Goal: Information Seeking & Learning: Learn about a topic

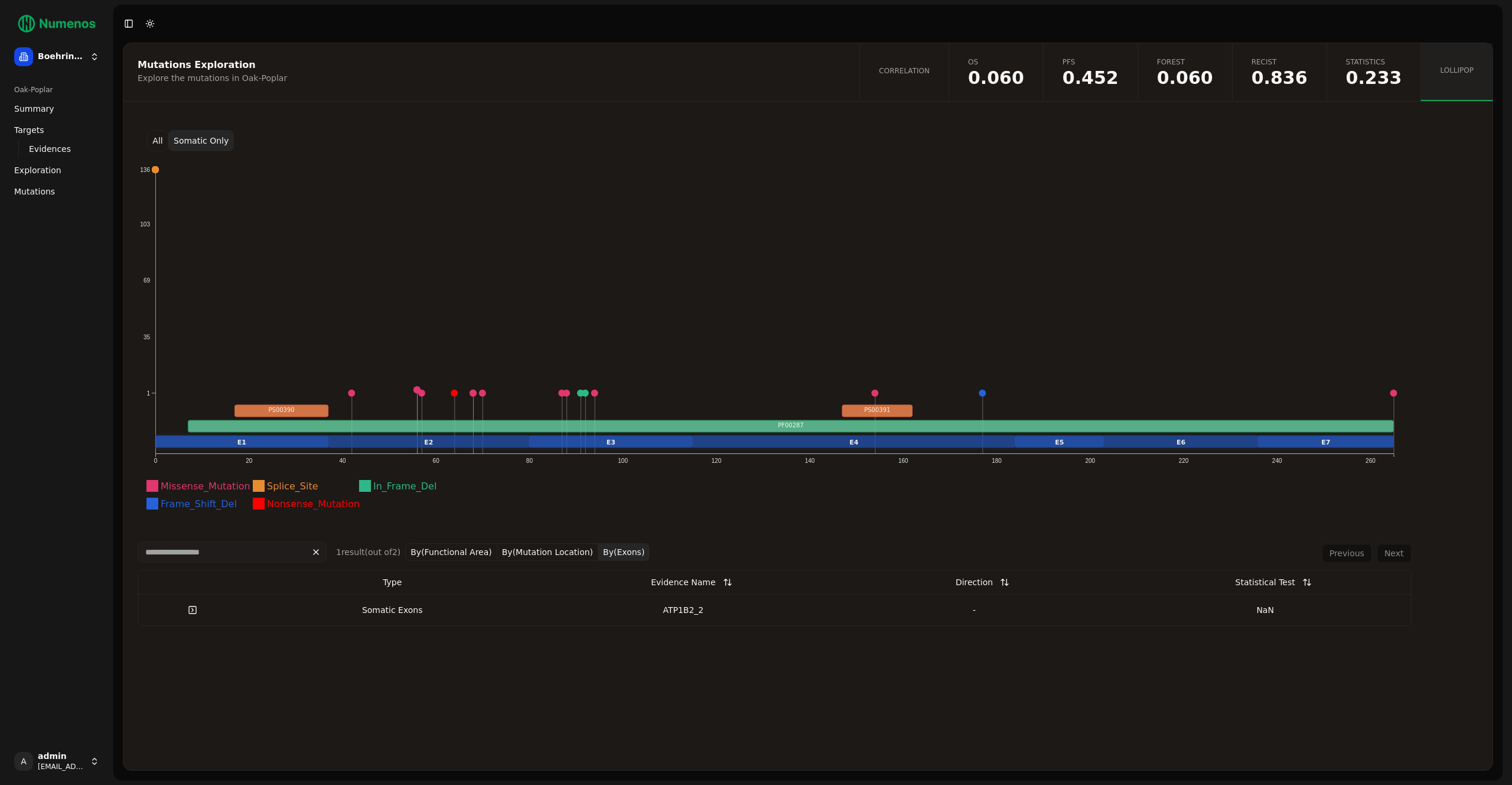
click at [189, 133] on button "Somatic Only" at bounding box center [200, 140] width 66 height 21
click at [32, 191] on span "Mutations" at bounding box center [34, 192] width 41 height 12
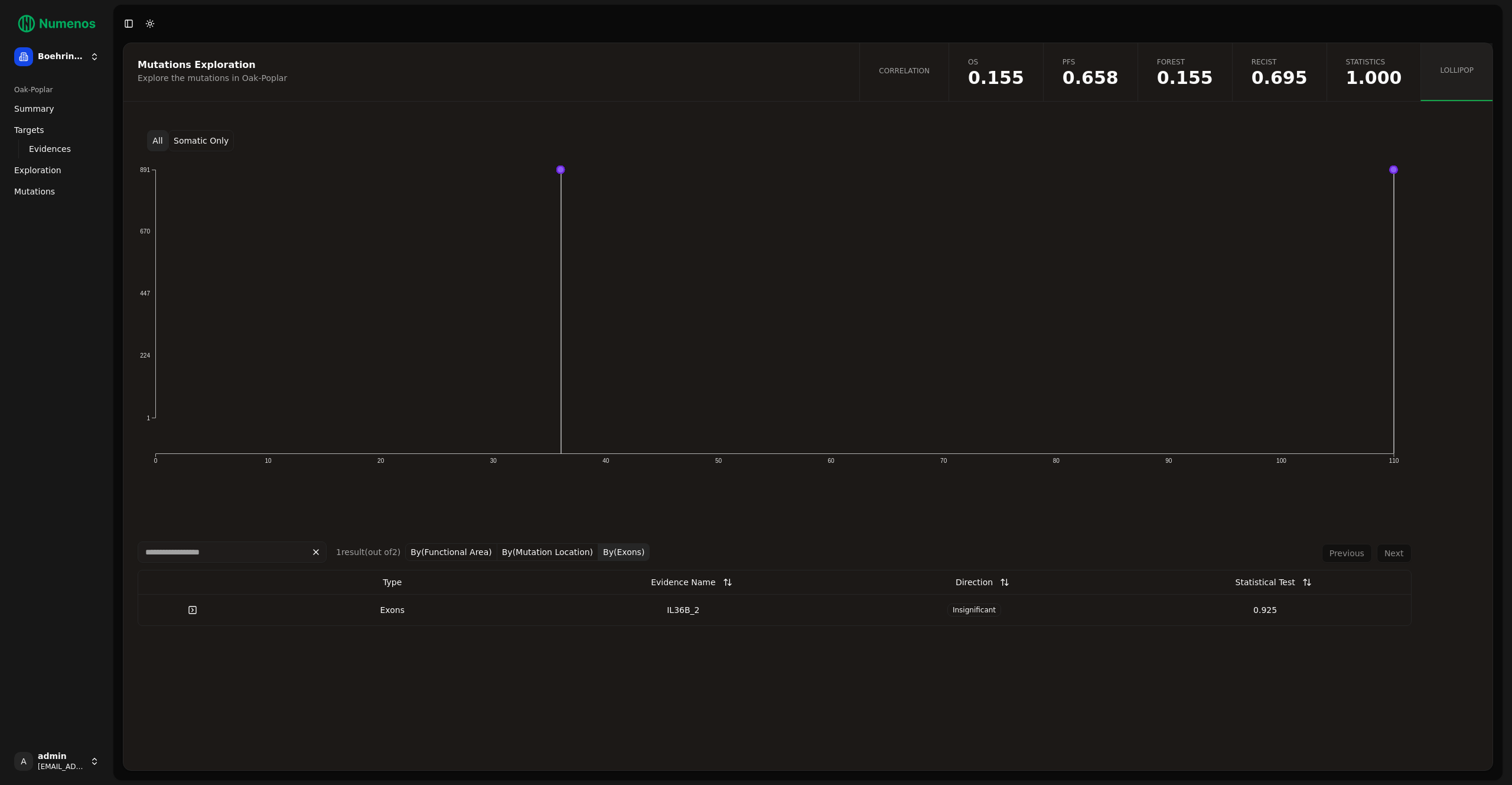
click at [198, 142] on button "Somatic Only" at bounding box center [200, 140] width 66 height 21
click at [687, 613] on div "IL36B_2" at bounding box center [684, 610] width 281 height 12
